Goal: Task Accomplishment & Management: Use online tool/utility

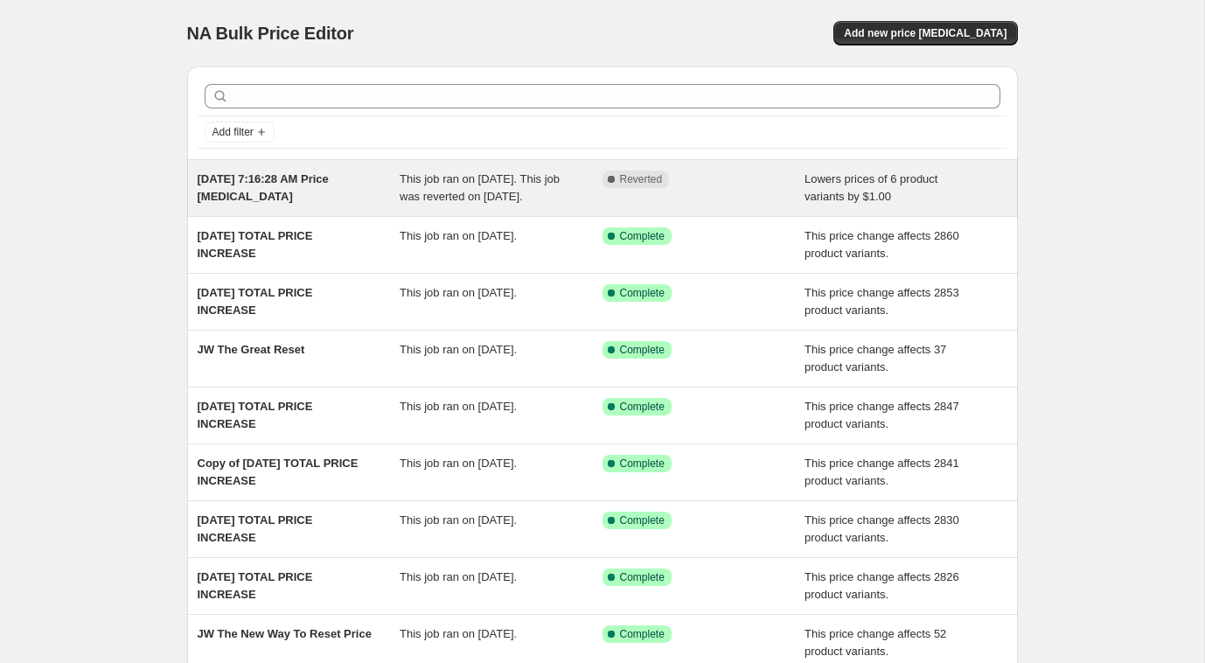
click at [309, 178] on span "[DATE] 7:16:28 AM Price [MEDICAL_DATA]" at bounding box center [263, 187] width 131 height 31
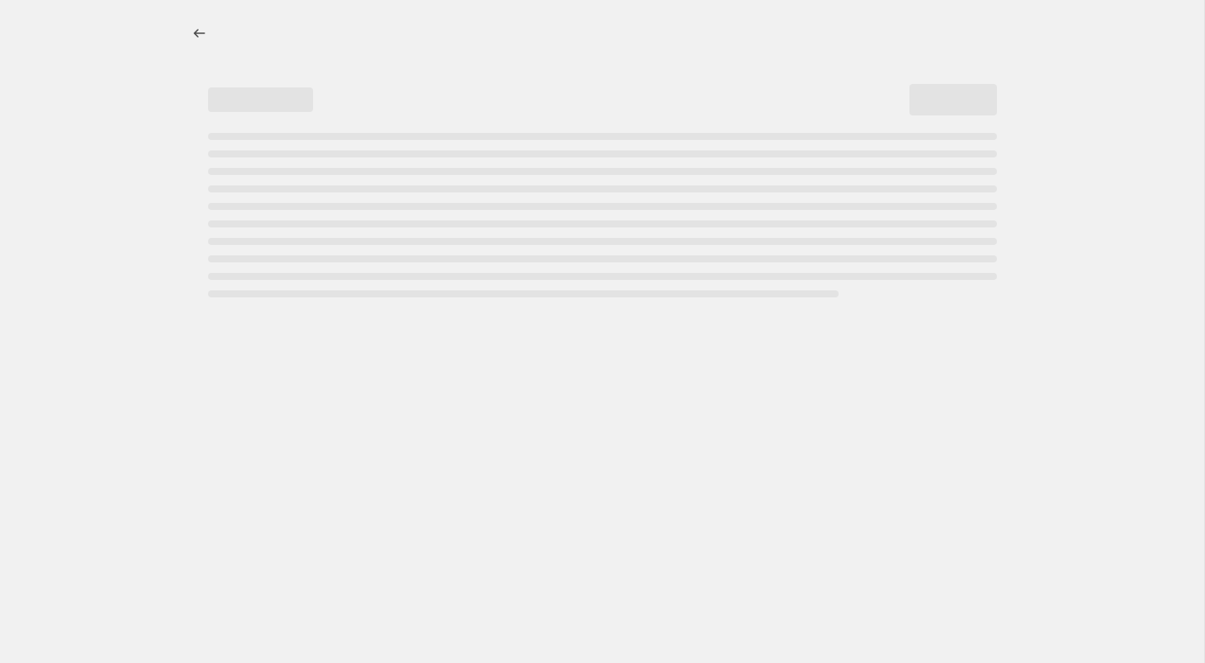
select select "by"
select select "no_change"
select select "collection"
select select "product_type"
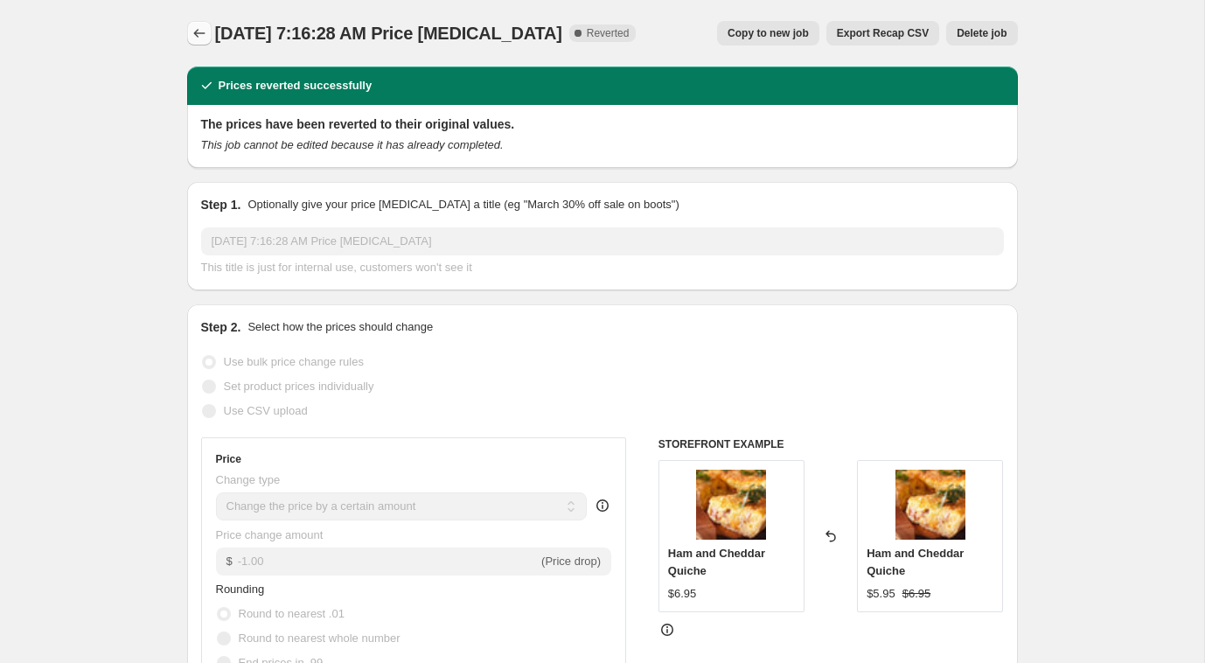
click at [197, 26] on icon "Price change jobs" at bounding box center [199, 32] width 17 height 17
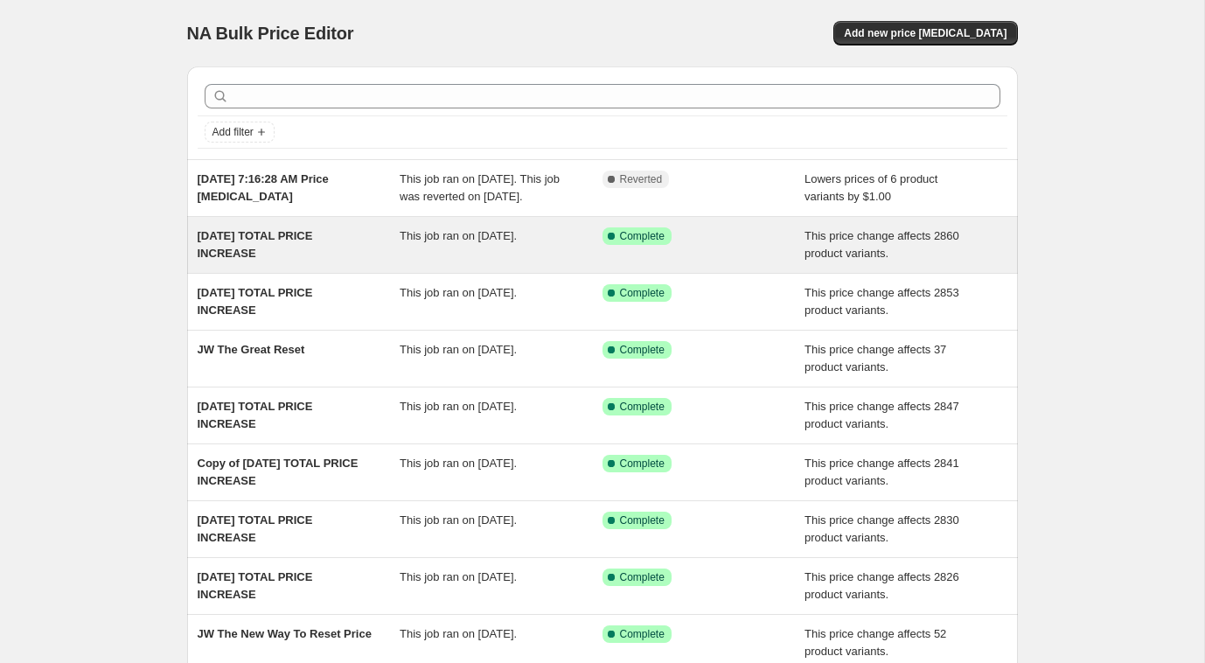
click at [231, 261] on div "[DATE] TOTAL PRICE INCREASE" at bounding box center [299, 244] width 203 height 35
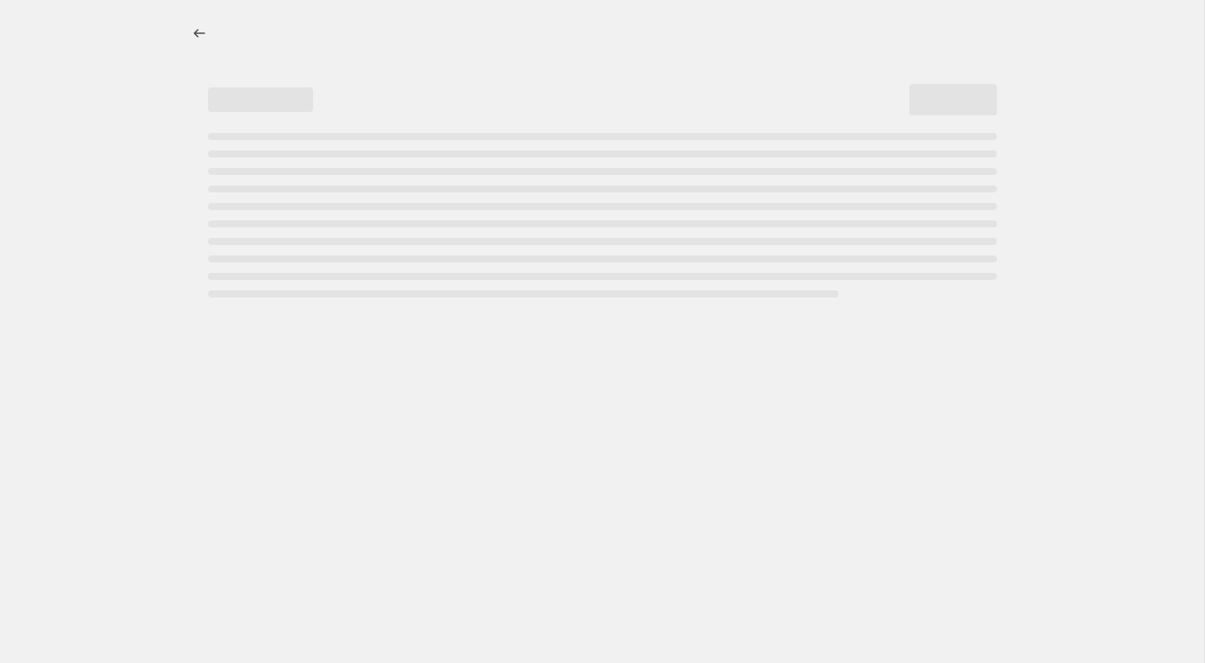
select select "ecap"
select select "no_change"
select select "tag"
select select "not_equal"
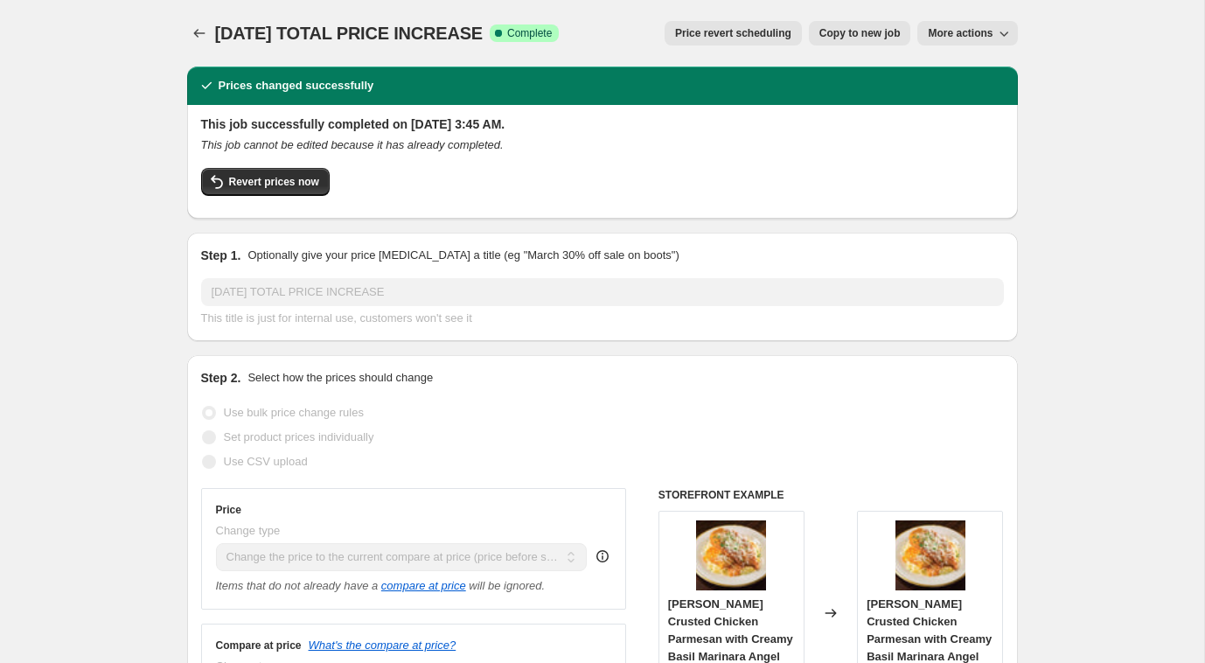
click at [846, 34] on span "Copy to new job" at bounding box center [860, 33] width 81 height 14
select select "ecap"
select select "no_change"
select select "tag"
select select "not_equal"
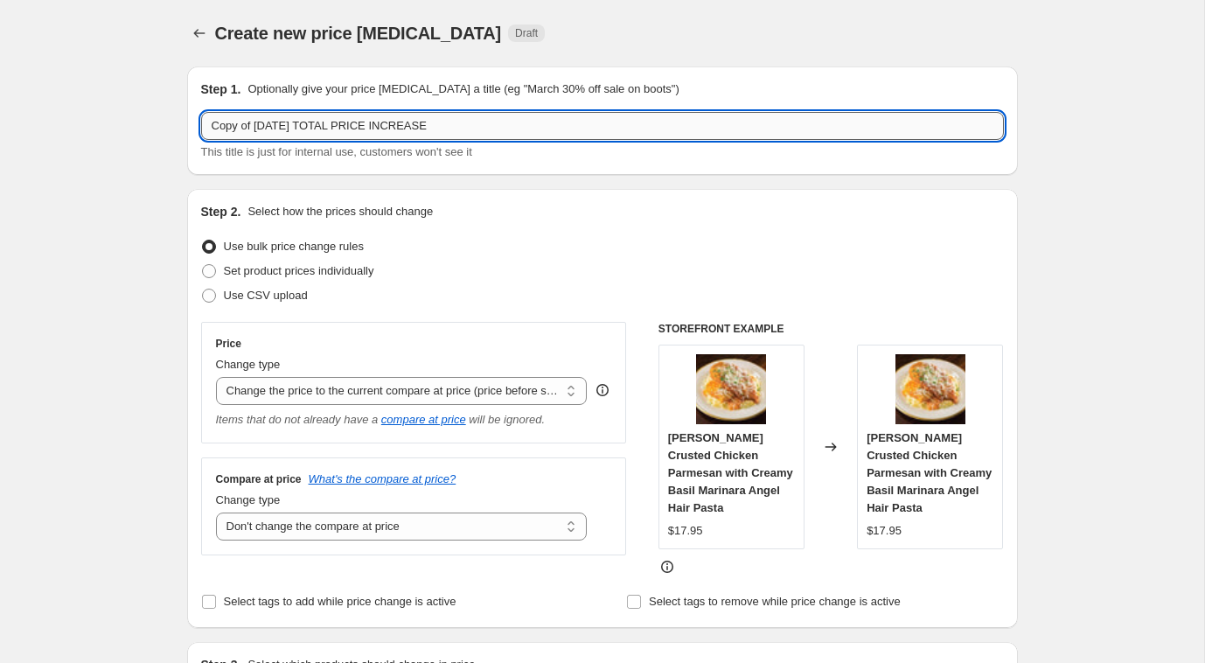
click at [259, 128] on input "Copy of [DATE] TOTAL PRICE INCREASE" at bounding box center [602, 126] width 803 height 28
click at [240, 130] on input "[DATE] TOTAL PRICE INCREASE" at bounding box center [602, 126] width 803 height 28
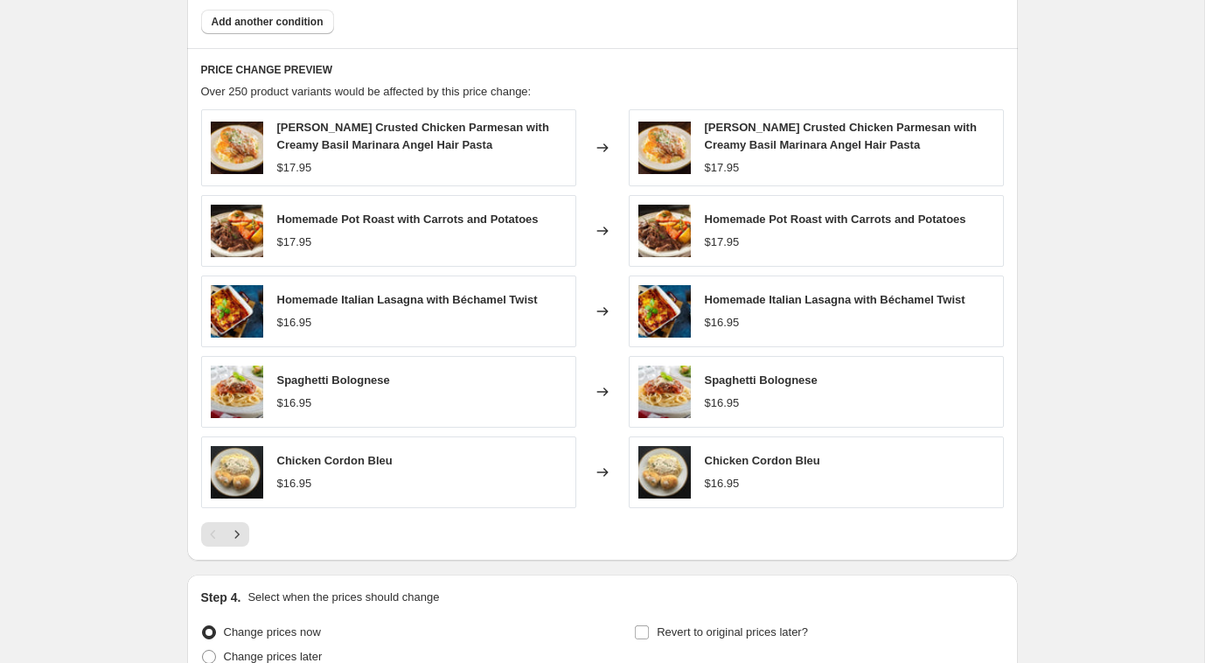
scroll to position [1113, 0]
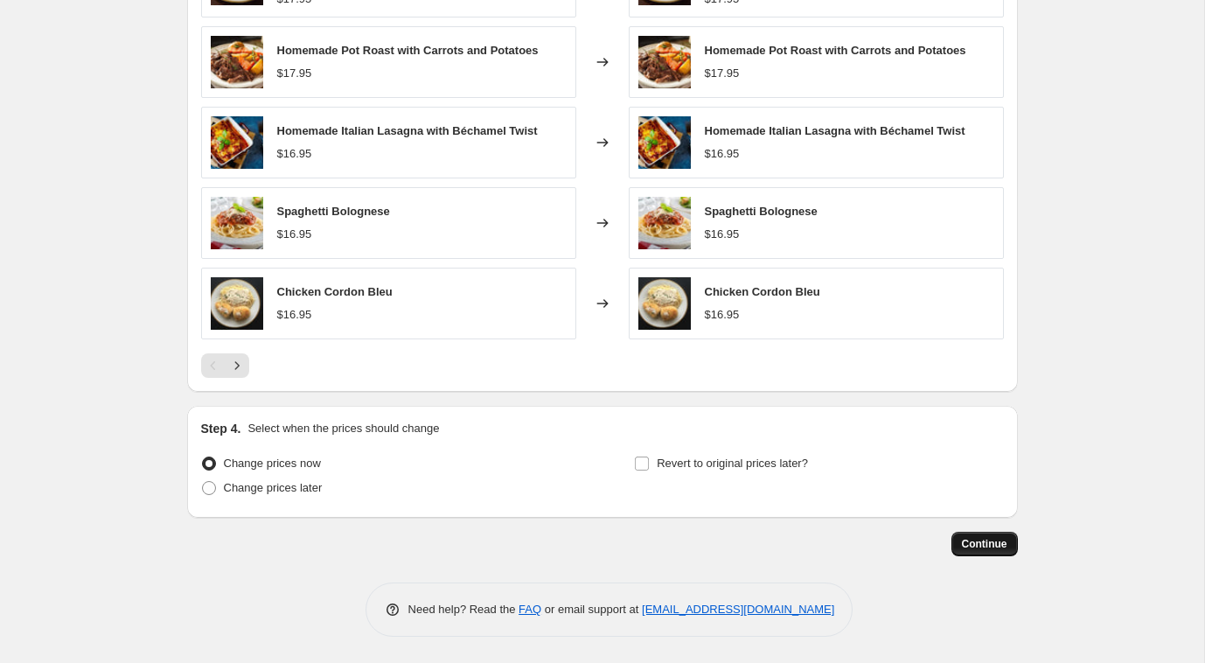
type input "[DATE] TOTAL PRICE INCREASE"
click at [981, 544] on span "Continue" at bounding box center [984, 544] width 45 height 14
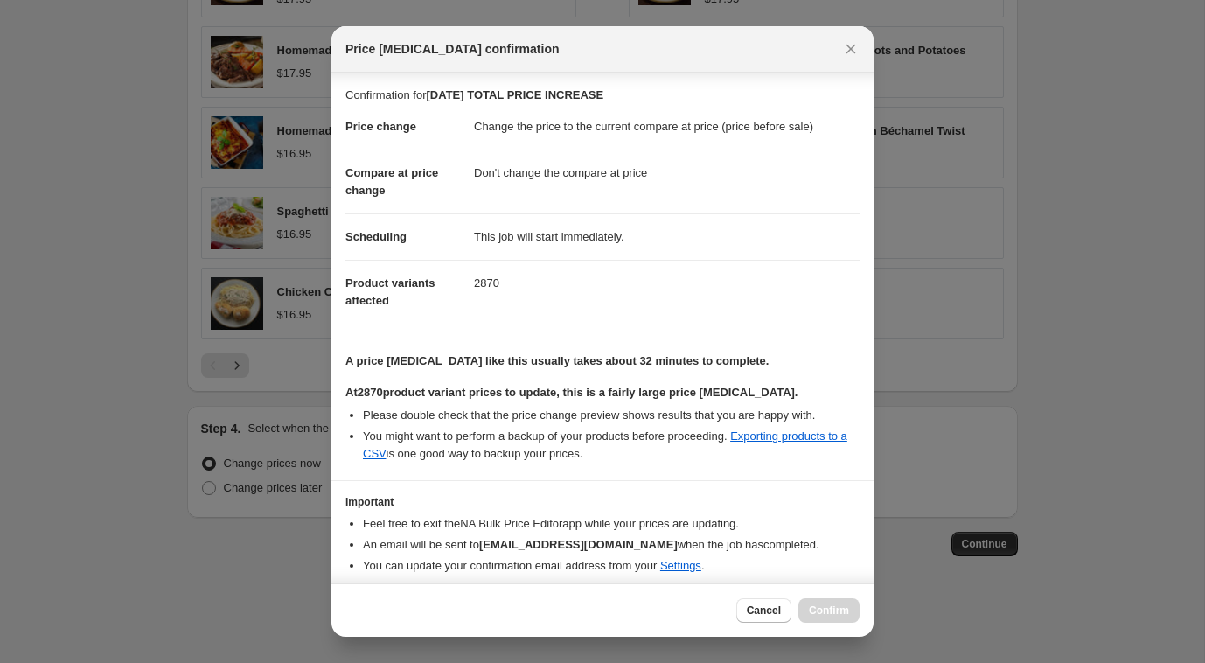
scroll to position [62, 0]
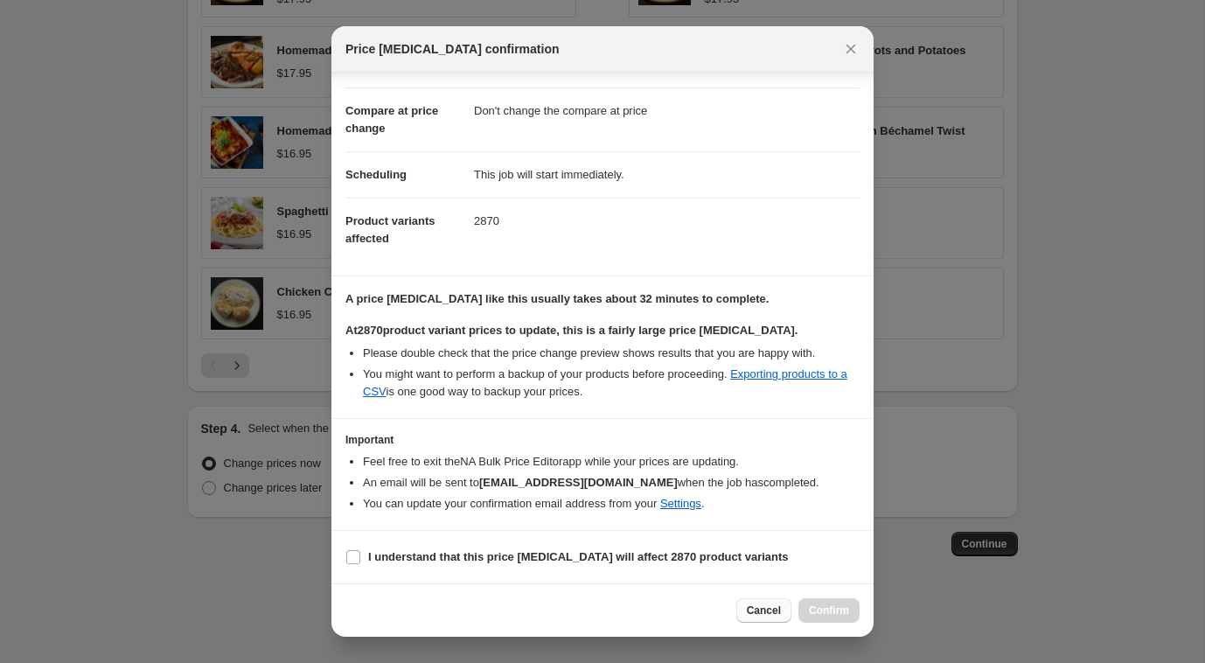
click at [771, 610] on span "Cancel" at bounding box center [764, 611] width 34 height 14
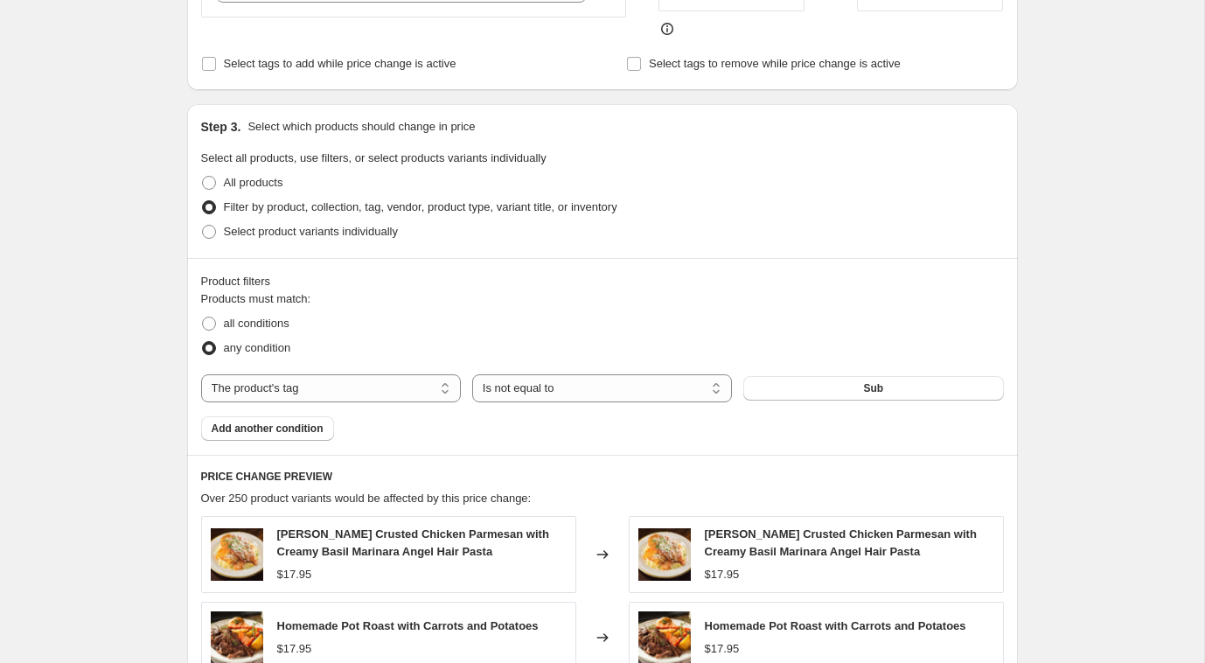
scroll to position [0, 0]
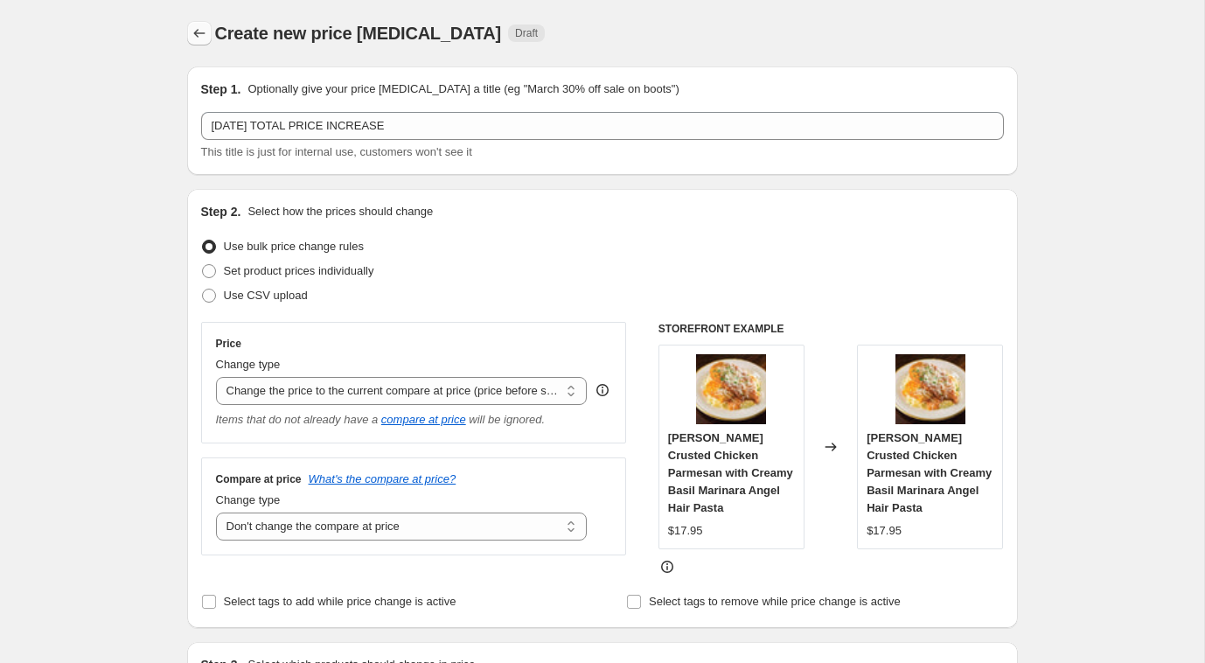
click at [205, 38] on icon "Price change jobs" at bounding box center [199, 32] width 17 height 17
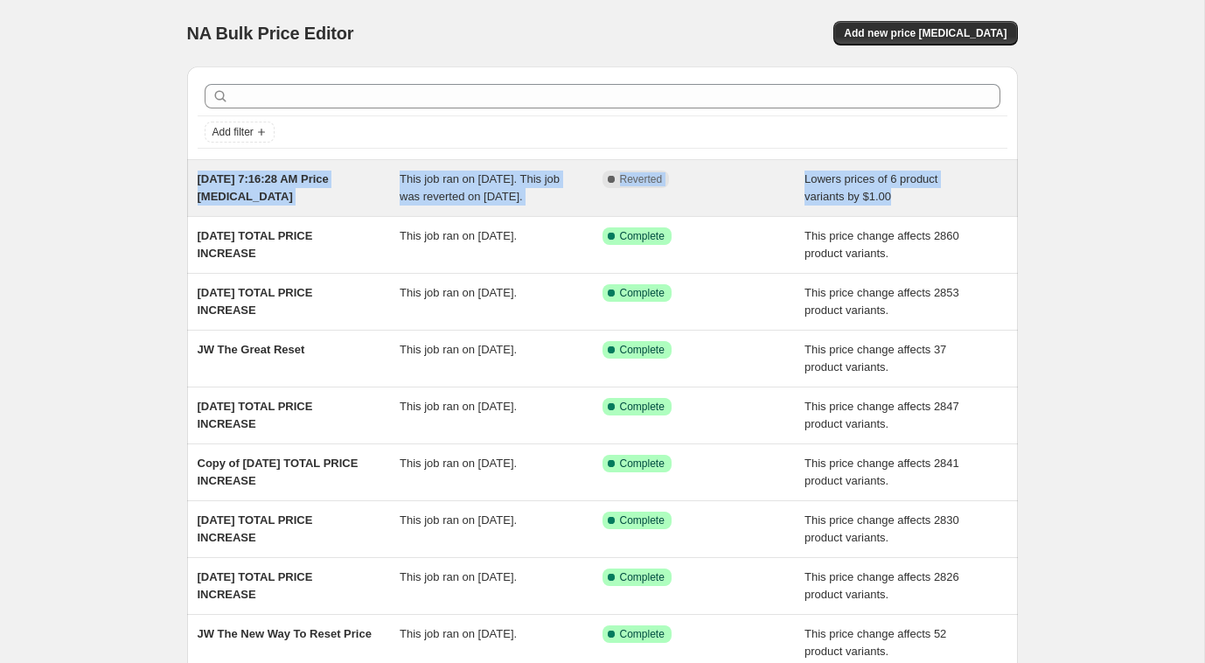
drag, startPoint x: 918, startPoint y: 197, endPoint x: 300, endPoint y: 160, distance: 619.5
click at [300, 160] on div "[DATE] 7:16:28 AM Price [MEDICAL_DATA] This job ran on [DATE]. This job was rev…" at bounding box center [602, 188] width 831 height 56
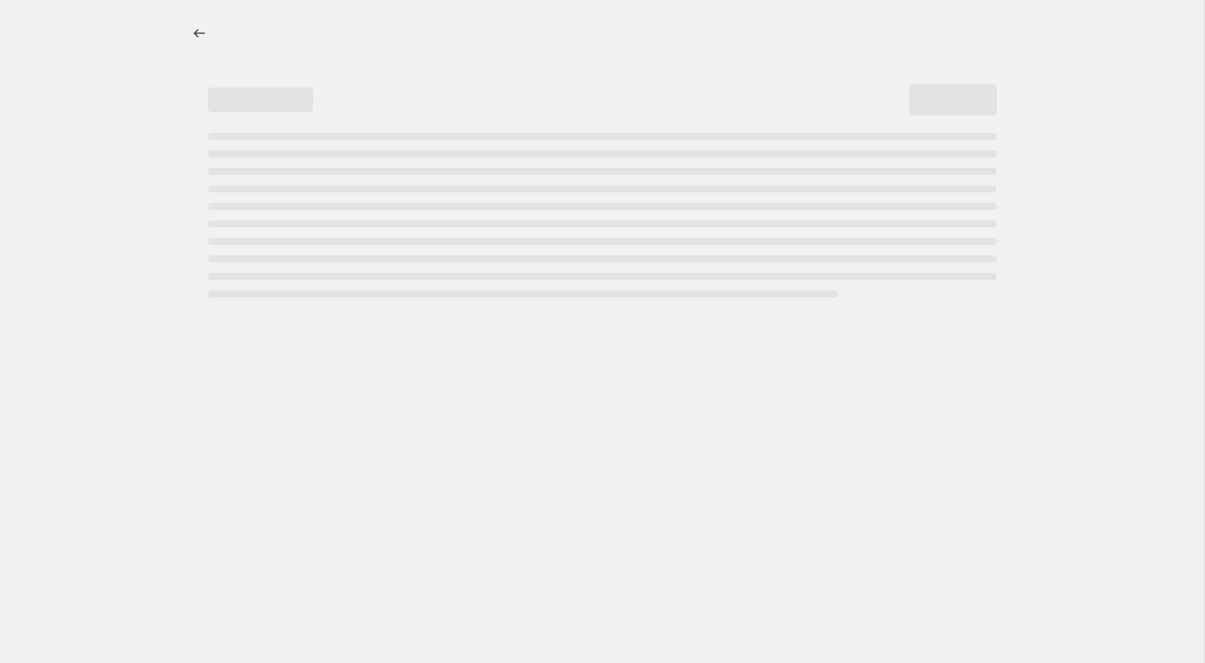
select select "by"
select select "no_change"
select select "collection"
select select "product_type"
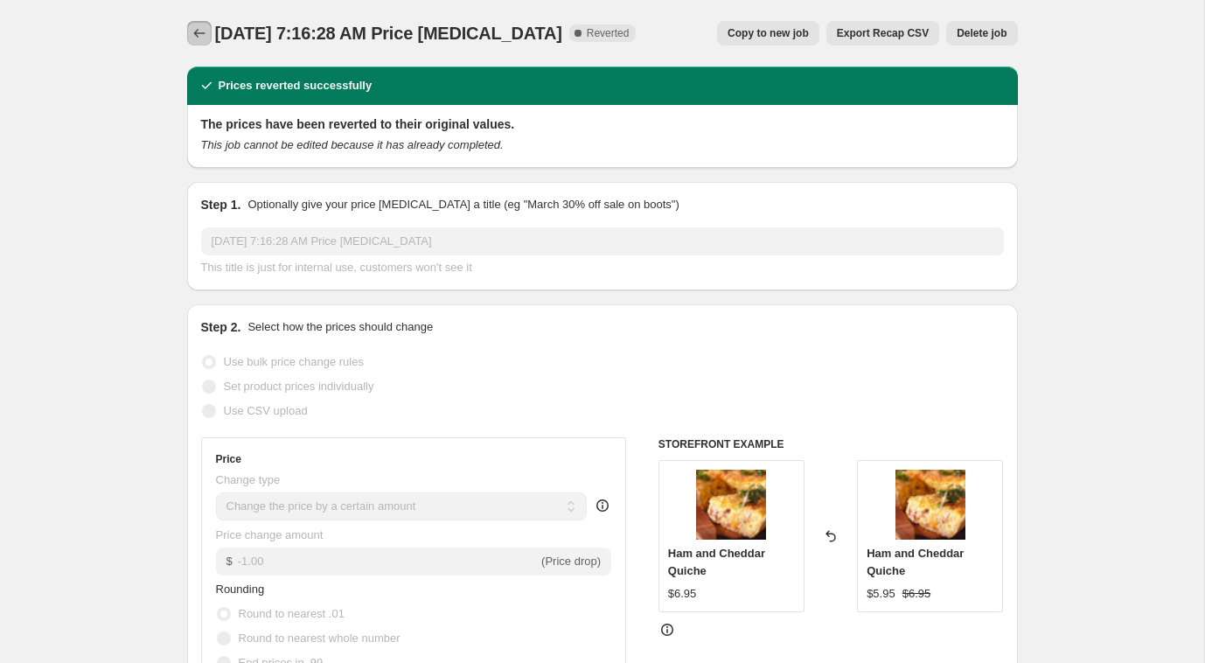
click at [199, 28] on icon "Price change jobs" at bounding box center [199, 32] width 17 height 17
